Goal: Information Seeking & Learning: Learn about a topic

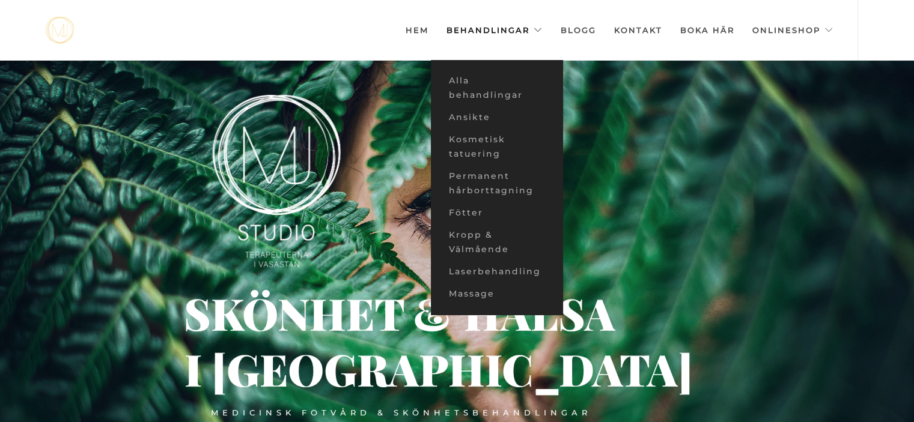
click at [479, 29] on link "Behandlingar" at bounding box center [494, 30] width 96 height 60
click at [459, 91] on link "Alla behandlingar" at bounding box center [497, 88] width 132 height 37
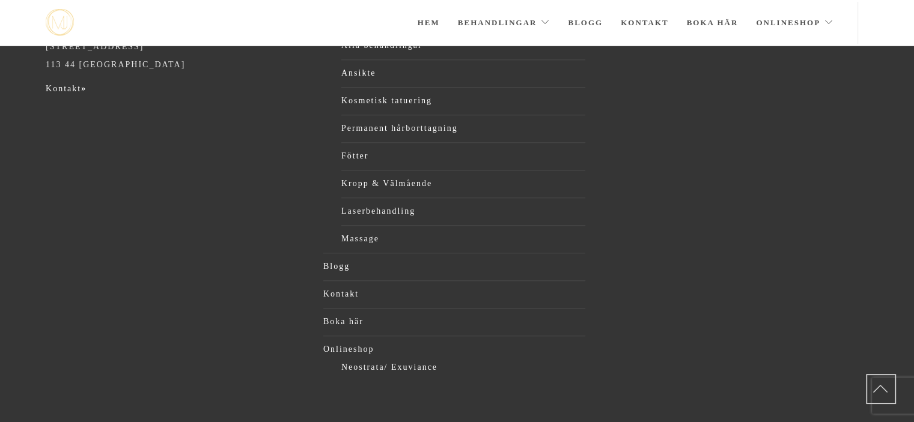
scroll to position [733, 0]
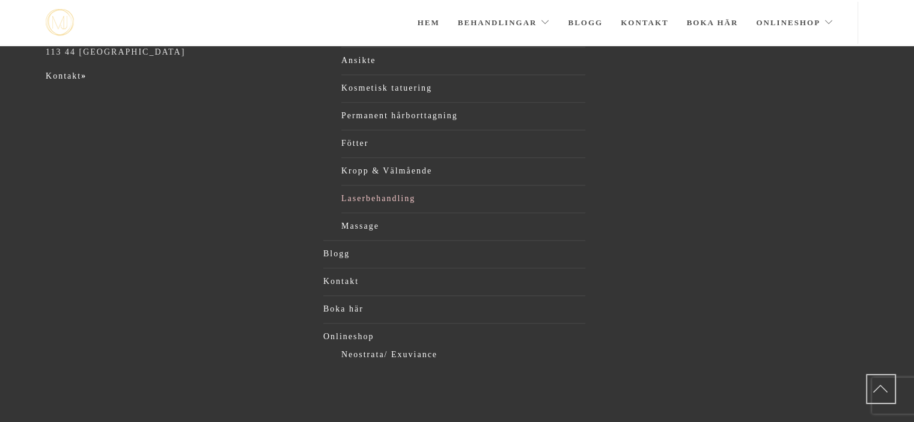
click at [365, 195] on link "Laserbehandling" at bounding box center [463, 199] width 244 height 18
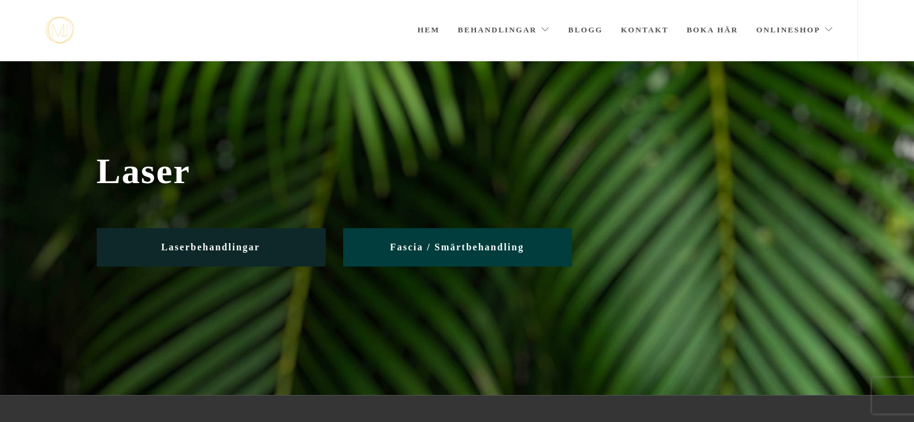
click at [199, 244] on span "Laserbehandlingar" at bounding box center [210, 247] width 99 height 10
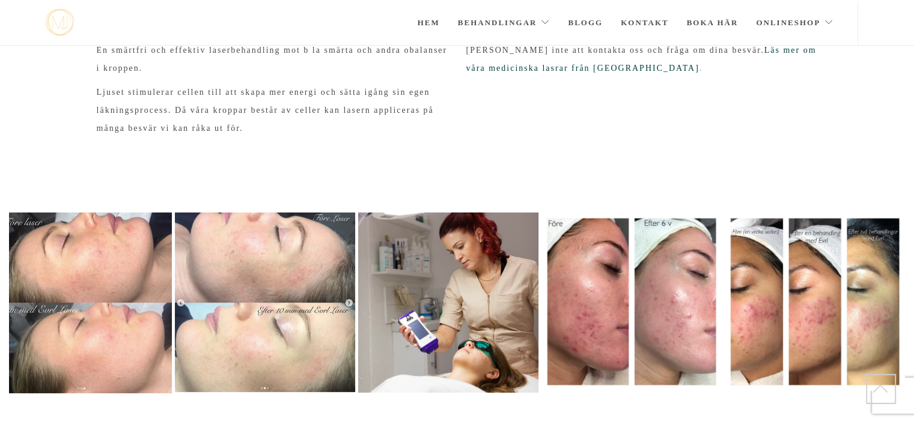
scroll to position [195, 0]
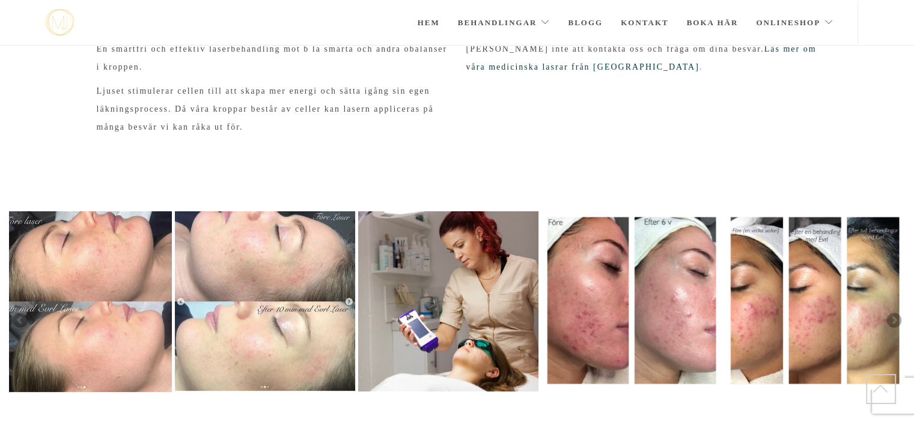
click at [476, 257] on img at bounding box center [448, 301] width 180 height 180
click at [893, 320] on link "Nästa" at bounding box center [893, 321] width 18 height 18
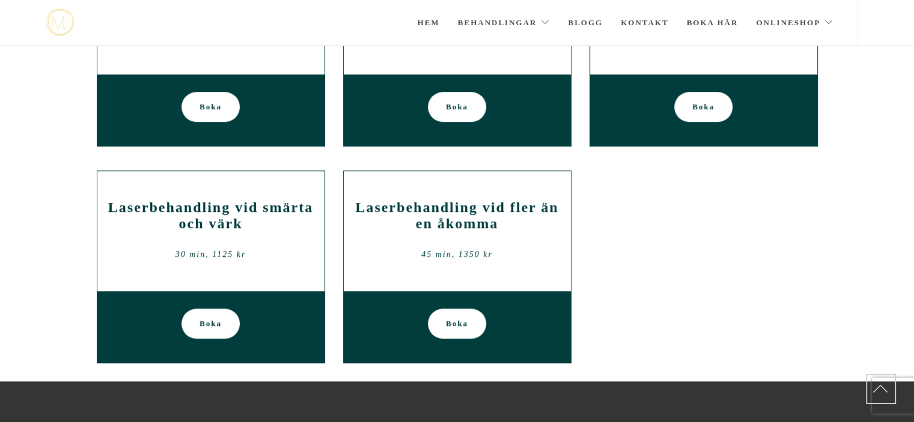
scroll to position [764, 0]
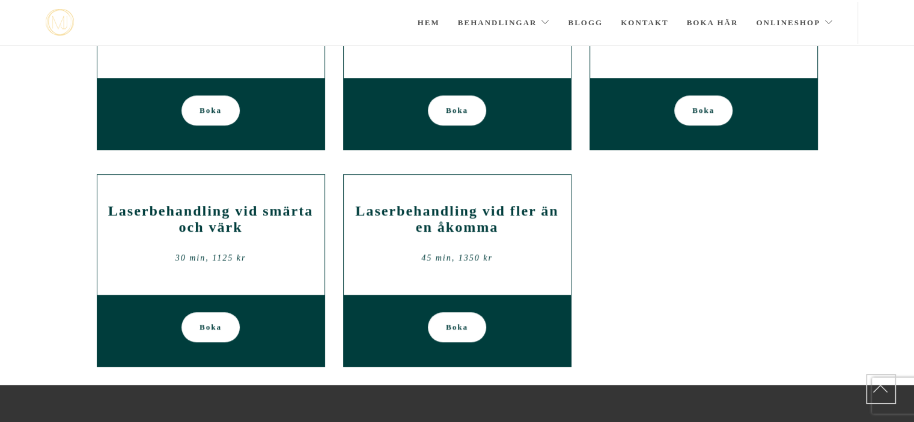
click at [204, 223] on h2 "Laserbehandling vid smärta och värk" at bounding box center [210, 219] width 209 height 32
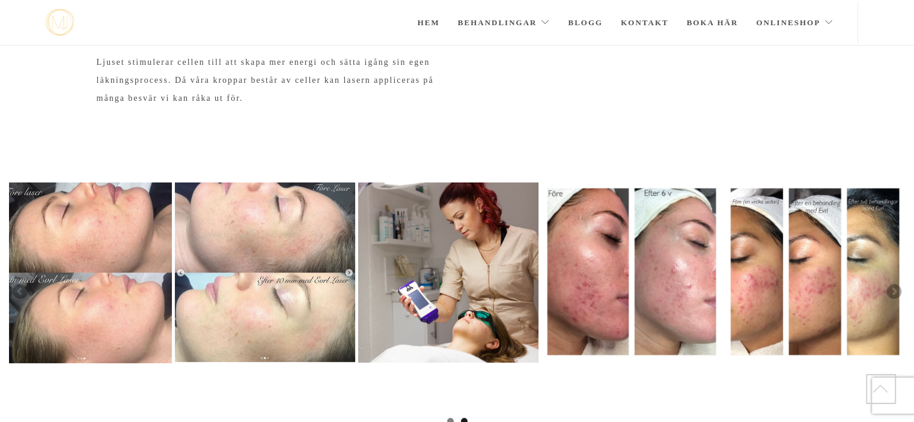
scroll to position [222, 0]
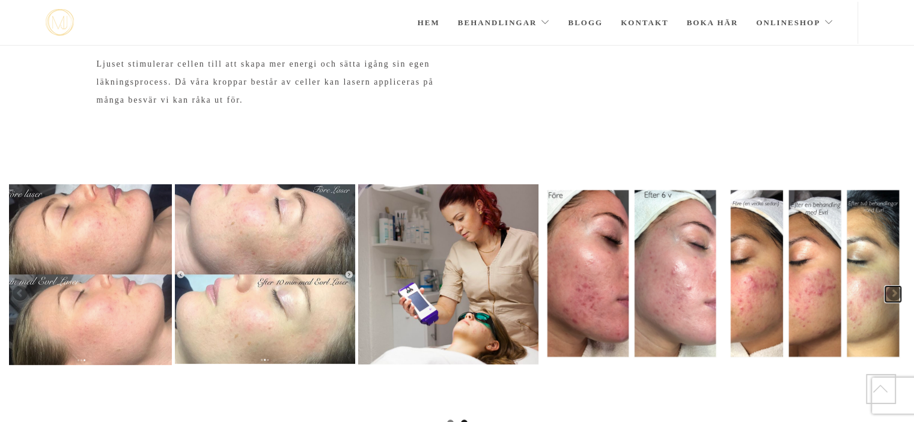
click at [895, 296] on link "Nästa" at bounding box center [893, 294] width 18 height 18
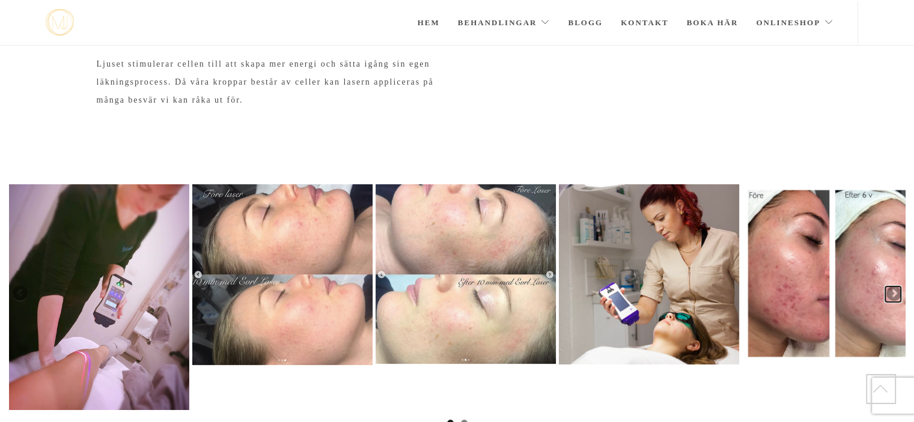
click at [895, 296] on link "Nästa" at bounding box center [893, 294] width 18 height 18
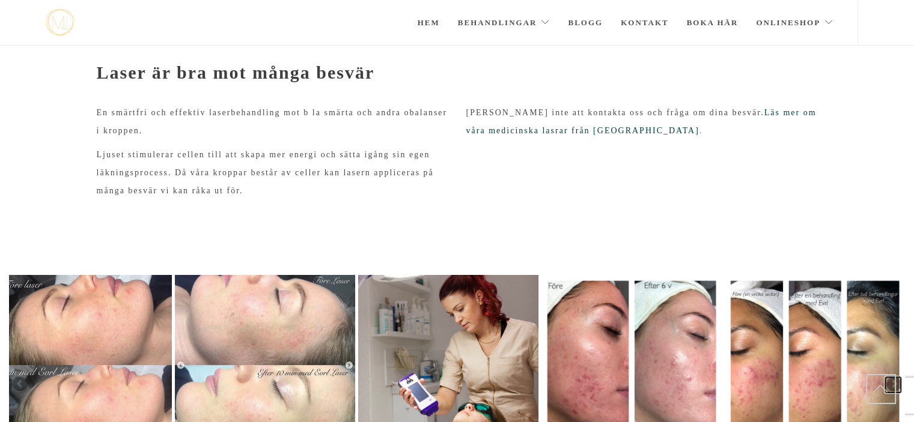
scroll to position [127, 0]
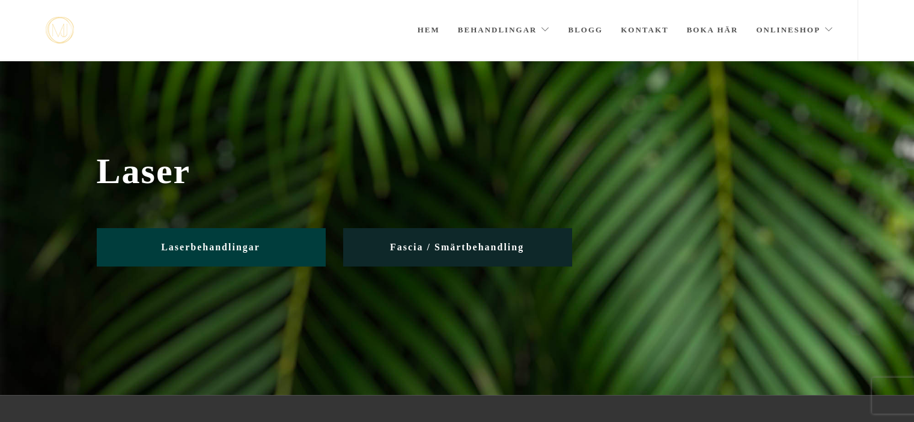
click at [466, 247] on span "Fascia / Smärtbehandling" at bounding box center [457, 247] width 134 height 10
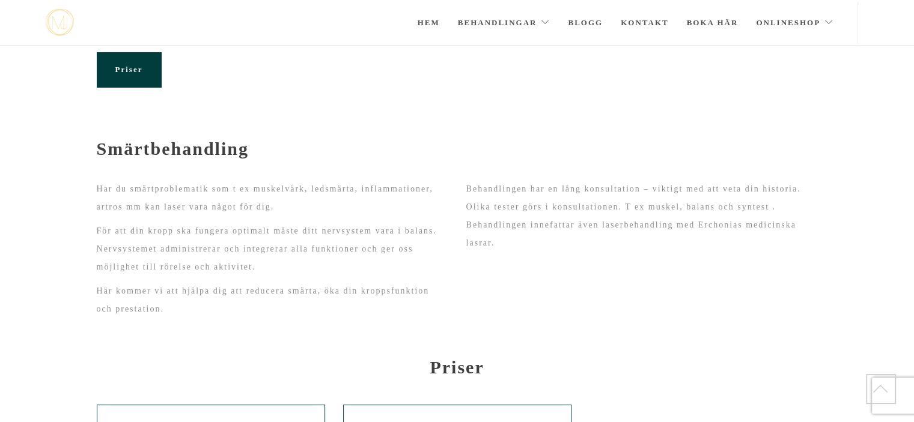
scroll to position [61, 0]
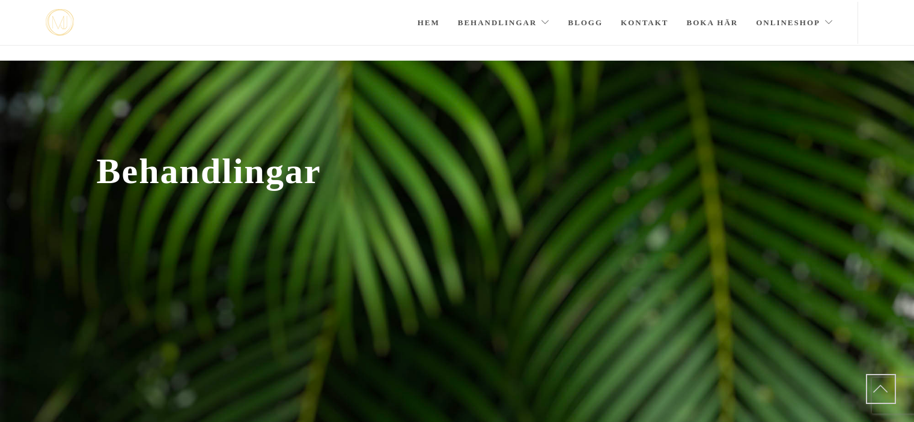
scroll to position [733, 0]
